Goal: Find specific page/section: Find specific page/section

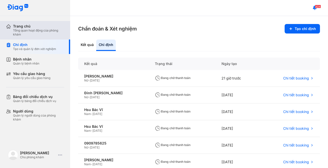
click at [27, 32] on div "Tổng quan hoạt động của phòng khám" at bounding box center [38, 33] width 51 height 8
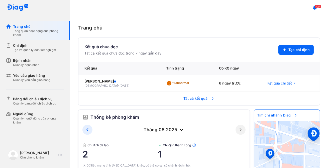
click at [120, 85] on span "[DATE]" at bounding box center [125, 86] width 10 height 4
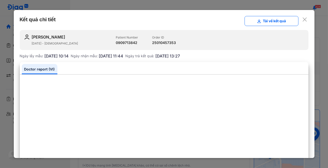
click at [302, 20] on icon at bounding box center [304, 19] width 5 height 5
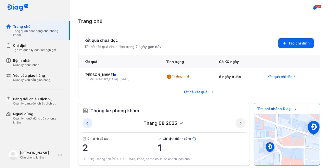
scroll to position [12, 0]
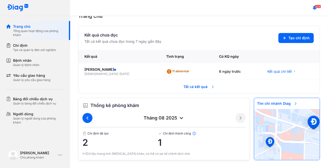
click at [90, 119] on icon at bounding box center [87, 118] width 6 height 6
click at [238, 118] on icon at bounding box center [241, 118] width 6 height 6
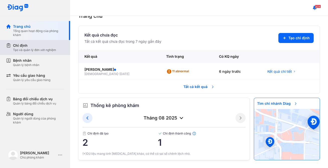
click at [31, 51] on div "Tạo và quản lý đơn xét nghiệm" at bounding box center [34, 50] width 43 height 4
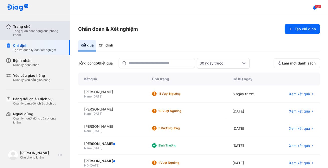
click at [40, 27] on div "Trang chủ" at bounding box center [38, 26] width 51 height 5
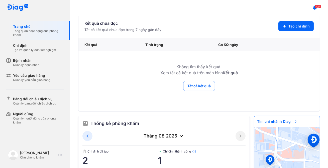
scroll to position [42, 0]
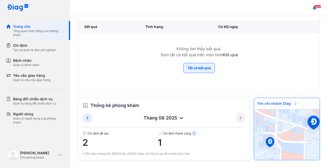
click at [191, 70] on button "Tất cả kết quả" at bounding box center [199, 68] width 32 height 10
